Goal: Information Seeking & Learning: Learn about a topic

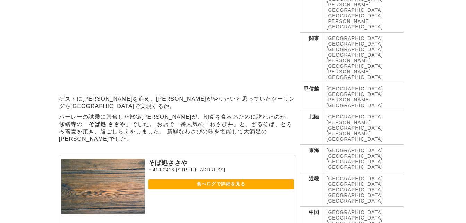
scroll to position [208, 0]
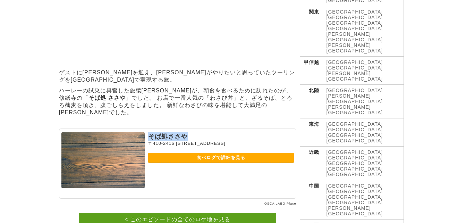
drag, startPoint x: 149, startPoint y: 120, endPoint x: 187, endPoint y: 119, distance: 37.5
click at [187, 132] on p "そば処ささや" at bounding box center [221, 136] width 146 height 8
drag, startPoint x: 187, startPoint y: 119, endPoint x: 179, endPoint y: 120, distance: 8.1
copy p "そば処ささや"
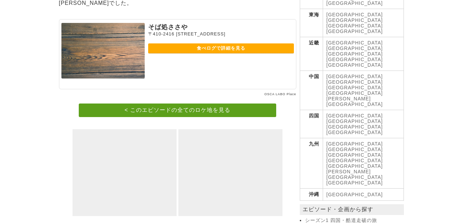
scroll to position [312, 0]
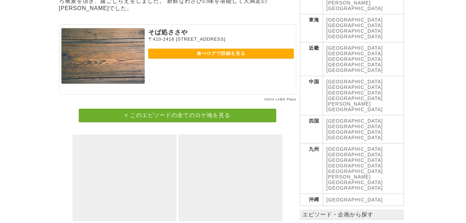
click at [139, 109] on link "< このエピソードの全てのロケ地を見る" at bounding box center [177, 116] width 197 height 14
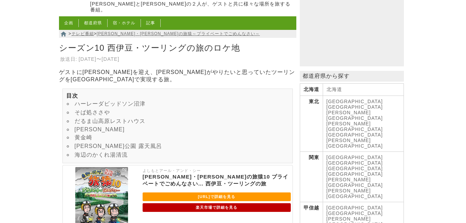
scroll to position [104, 0]
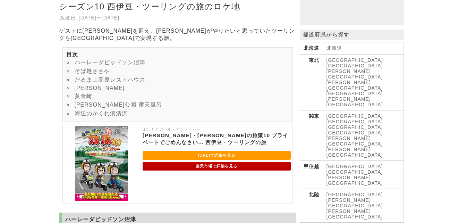
click at [80, 61] on link "ハーレーダビッドソン沼津" at bounding box center [110, 62] width 71 height 6
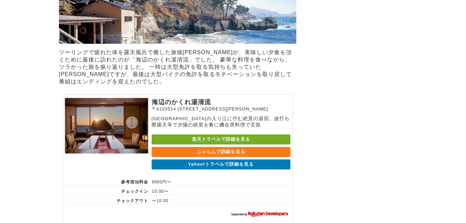
scroll to position [2298, 0]
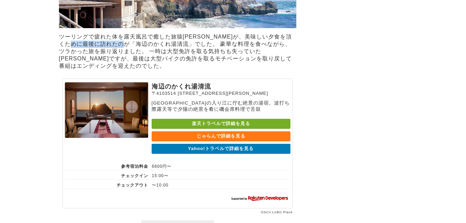
drag, startPoint x: 96, startPoint y: 59, endPoint x: 147, endPoint y: 57, distance: 51.0
click at [147, 57] on p "ツーリングで疲れた体を露天風呂で癒した旅猿一行が、美味しい夕食を頂くために最後に訪れたのが「海辺のかくれ湯清流」でした。 豪華な料理を食べながら、ツラかった旅…" at bounding box center [177, 52] width 237 height 40
drag, startPoint x: 147, startPoint y: 57, endPoint x: 143, endPoint y: 57, distance: 3.8
copy p "海辺のかくれ湯清流"
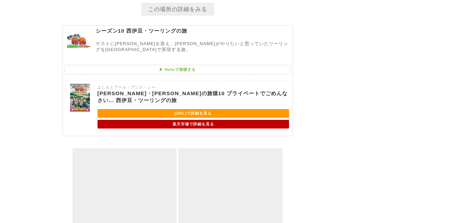
scroll to position [2575, 0]
